Goal: Find specific page/section

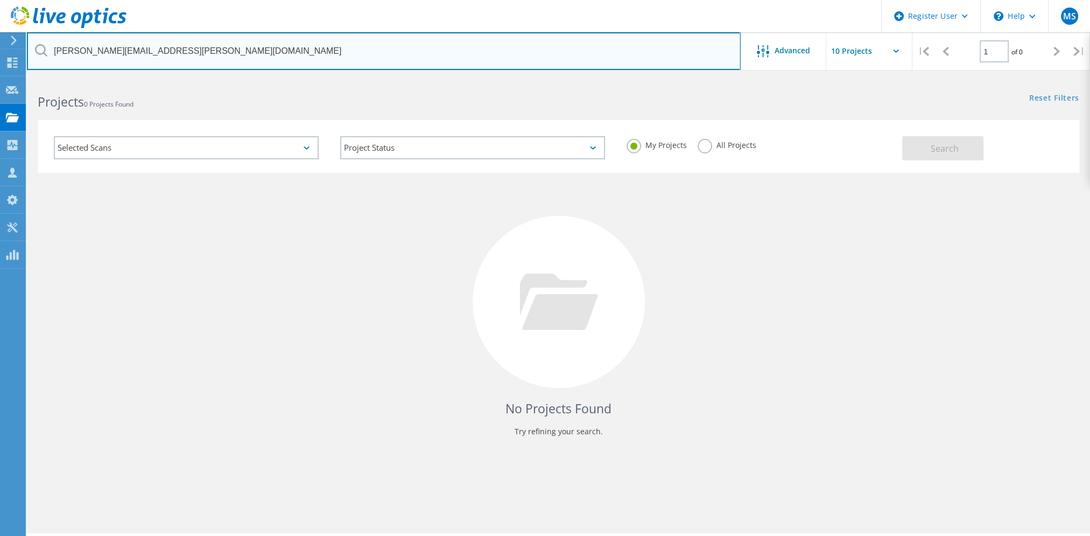
click at [233, 54] on input "[PERSON_NAME][EMAIL_ADDRESS][PERSON_NAME][DOMAIN_NAME]" at bounding box center [384, 51] width 714 height 38
click at [234, 54] on input "[PERSON_NAME][EMAIL_ADDRESS][PERSON_NAME][DOMAIN_NAME]" at bounding box center [384, 51] width 714 height 38
paste input "invences"
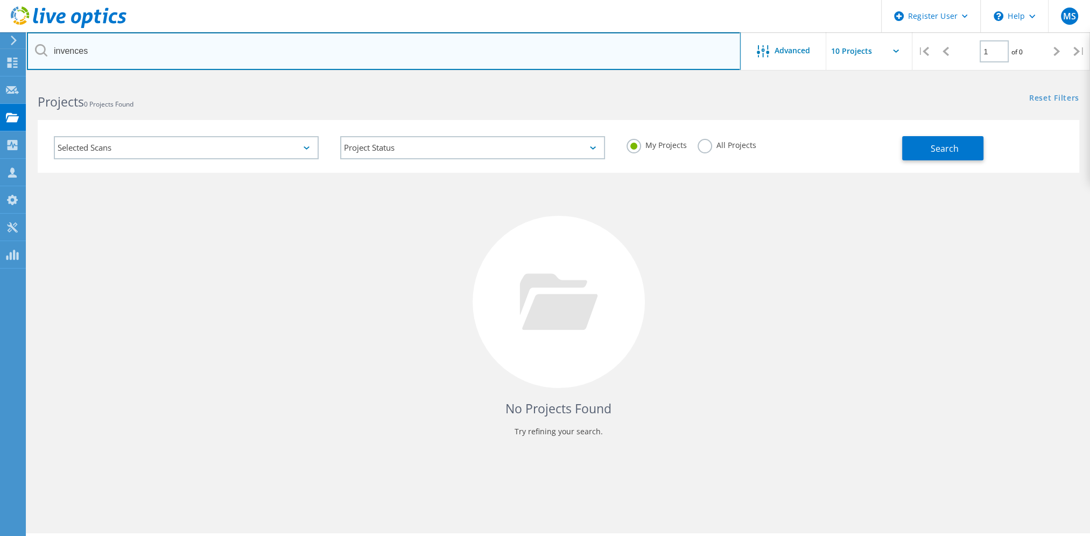
type input "invences"
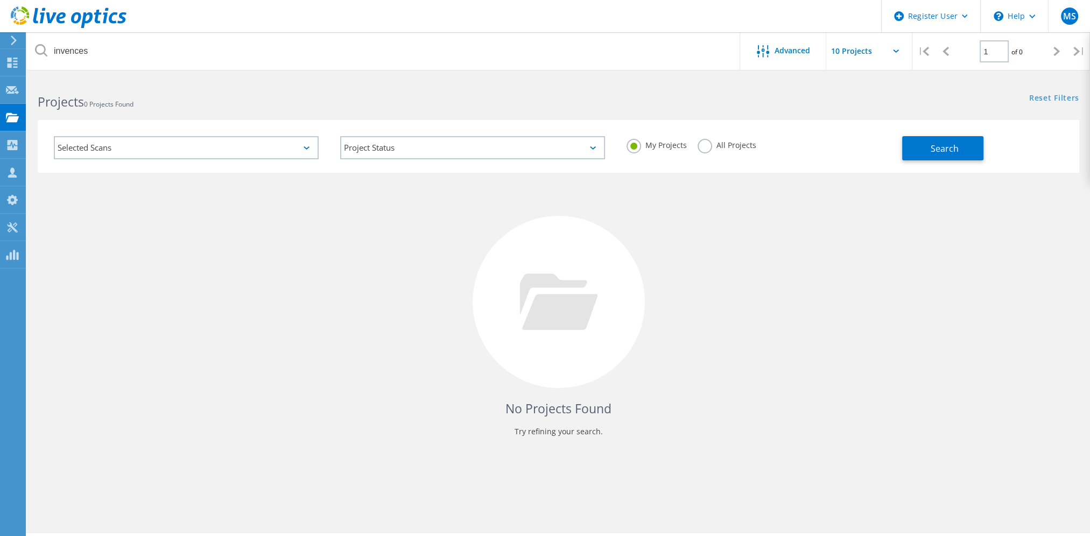
click at [672, 146] on label "My Projects" at bounding box center [656, 144] width 60 height 10
drag, startPoint x: 674, startPoint y: 146, endPoint x: 715, endPoint y: 143, distance: 41.0
click at [714, 143] on label "All Projects" at bounding box center [726, 144] width 59 height 10
click at [0, 0] on input "All Projects" at bounding box center [0, 0] width 0 height 0
click at [960, 156] on button "Search" at bounding box center [942, 148] width 81 height 24
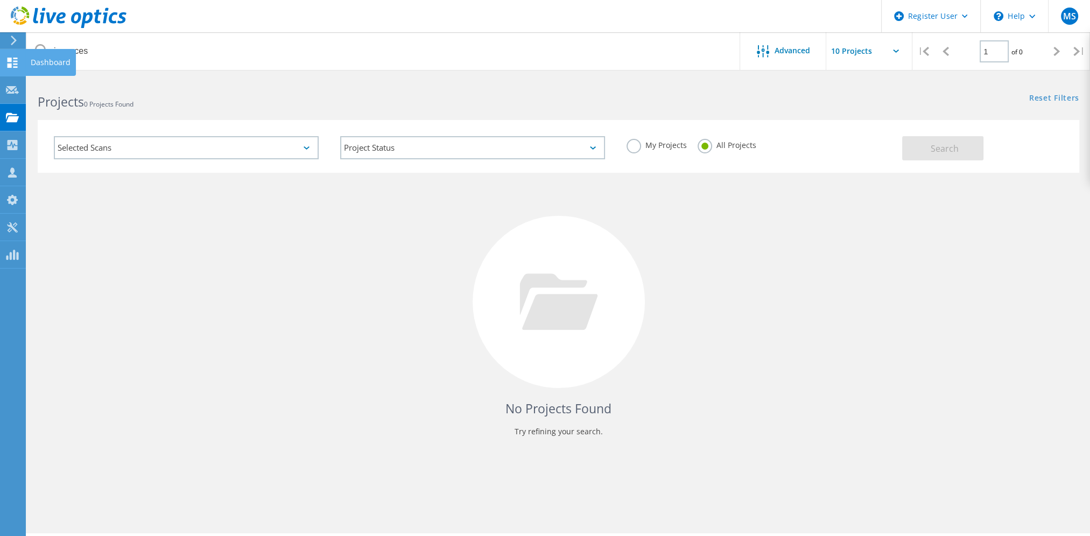
click at [11, 60] on use at bounding box center [13, 63] width 10 height 10
